Goal: Task Accomplishment & Management: Use online tool/utility

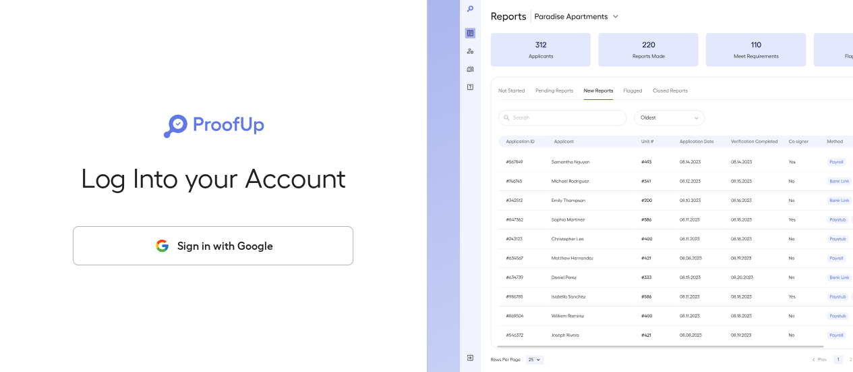
click at [260, 246] on button "Sign in with Google" at bounding box center [213, 245] width 281 height 39
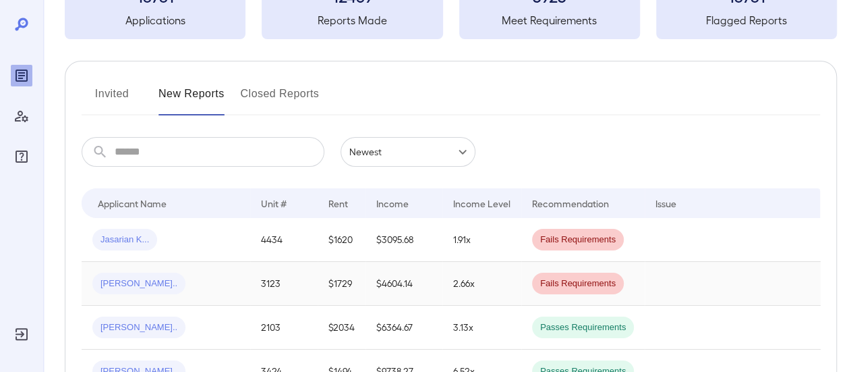
scroll to position [135, 0]
